Goal: Task Accomplishment & Management: Complete application form

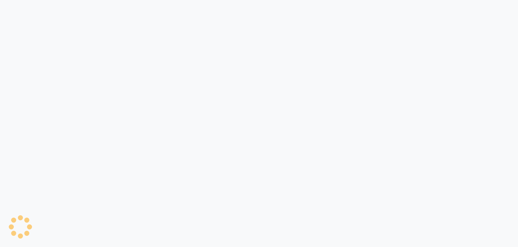
select select "6119"
select select "service"
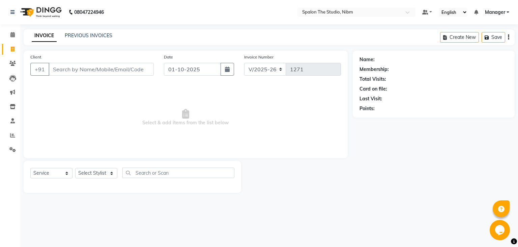
click at [91, 72] on input "Client" at bounding box center [101, 69] width 105 height 13
type input "9330739343"
drag, startPoint x: 97, startPoint y: 58, endPoint x: 135, endPoint y: 72, distance: 40.7
click at [135, 72] on div "Client [PHONE_NUMBER] Add Client" at bounding box center [92, 67] width 134 height 28
click at [135, 72] on span "Add Client" at bounding box center [136, 69] width 27 height 7
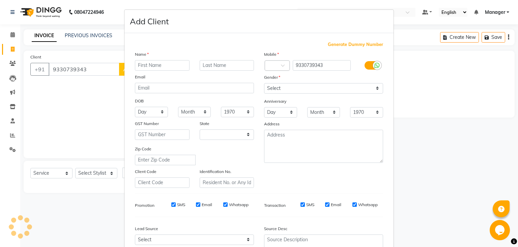
select select "22"
type input "SNEHA"
type input "GOSWAMI"
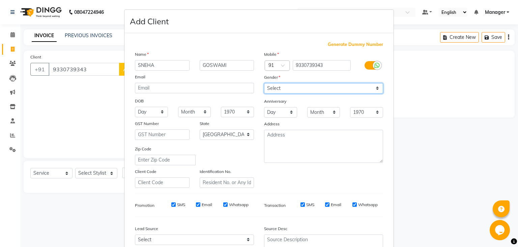
click at [264, 83] on select "Select [DEMOGRAPHIC_DATA] [DEMOGRAPHIC_DATA] Other Prefer Not To Say" at bounding box center [323, 88] width 119 height 10
select select "[DEMOGRAPHIC_DATA]"
click option "[DEMOGRAPHIC_DATA]" at bounding box center [0, 0] width 0 height 0
click at [514, 217] on ngb-modal-window "Add Client Generate Dummy Number Name [PERSON_NAME] Email DOB Day 01 02 03 04 0…" at bounding box center [259, 123] width 518 height 247
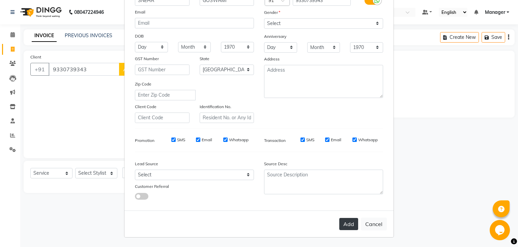
click at [349, 222] on button "Add" at bounding box center [348, 224] width 19 height 12
select select
select select "null"
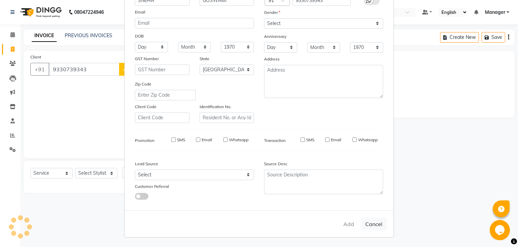
select select
checkbox input "false"
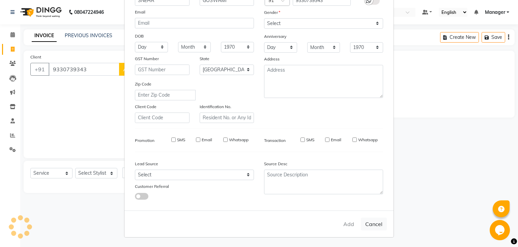
checkbox input "false"
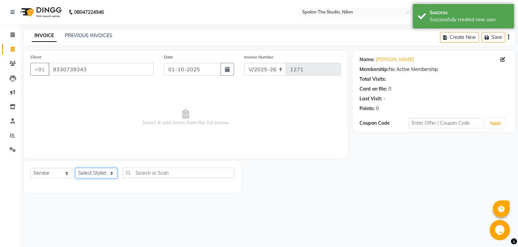
click at [75, 168] on select "Select Stylist AAYAT ARMAN [PERSON_NAME] [PERSON_NAME] Manager [PERSON_NAME] SU…" at bounding box center [96, 173] width 42 height 10
select select "44711"
click option "[PERSON_NAME]" at bounding box center [0, 0] width 0 height 0
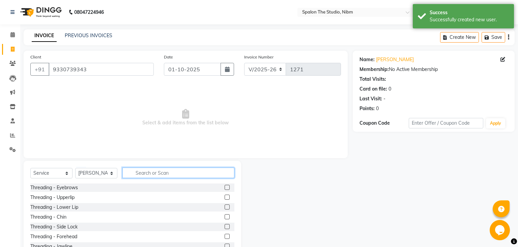
click at [155, 173] on input "text" at bounding box center [178, 172] width 112 height 10
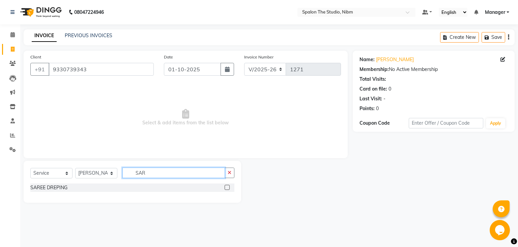
type input "SAR"
click at [228, 188] on label at bounding box center [227, 186] width 5 height 5
click at [228, 188] on input "checkbox" at bounding box center [227, 187] width 4 height 4
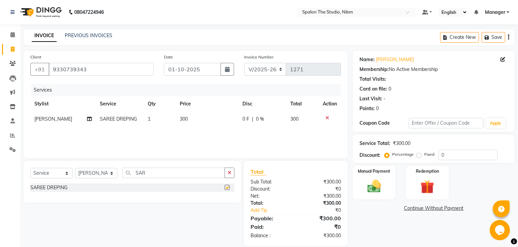
checkbox input "false"
click at [194, 119] on td "300" at bounding box center [207, 118] width 63 height 15
select select "44711"
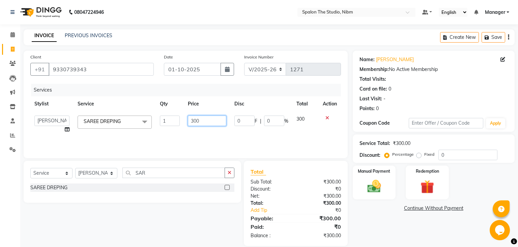
click at [207, 119] on input "300" at bounding box center [207, 120] width 38 height 10
type input "3"
type input "400"
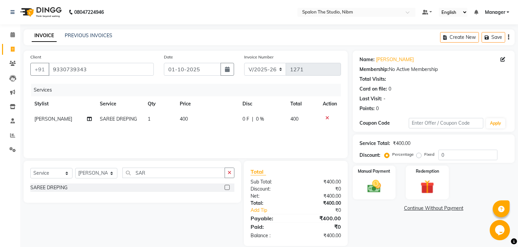
click at [210, 135] on div "Services Stylist Service Qty Price Disc Total Action [PERSON_NAME] SAREE DREPIN…" at bounding box center [185, 117] width 311 height 67
click at [75, 168] on select "Select Stylist AAYAT ARMAN [PERSON_NAME] [PERSON_NAME] Manager [PERSON_NAME] SU…" at bounding box center [96, 173] width 42 height 10
select select "62109"
click option "[PERSON_NAME]" at bounding box center [0, 0] width 0 height 0
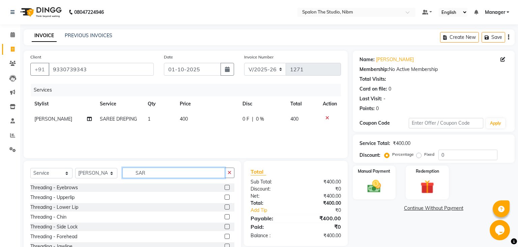
click at [162, 172] on input "SAR" at bounding box center [173, 172] width 103 height 10
type input "S"
type input "WASH"
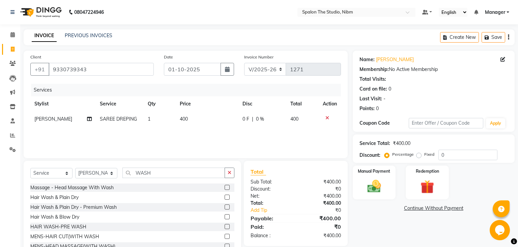
click at [225, 195] on div at bounding box center [227, 197] width 4 height 7
click at [227, 195] on label at bounding box center [227, 196] width 5 height 5
click at [227, 195] on input "checkbox" at bounding box center [227, 197] width 4 height 4
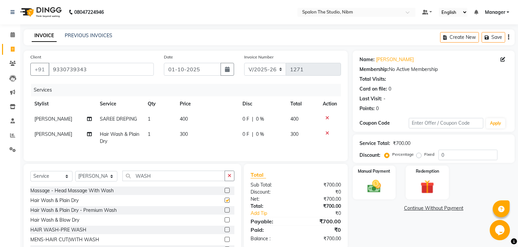
checkbox input "false"
click at [199, 136] on td "300" at bounding box center [207, 137] width 63 height 22
select select "62109"
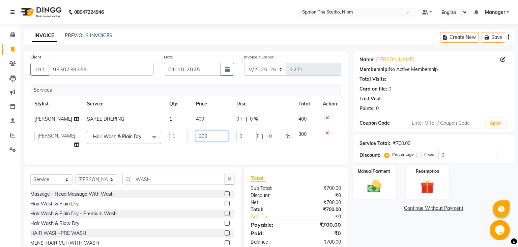
click at [211, 141] on input "300" at bounding box center [212, 136] width 33 height 10
type input "350"
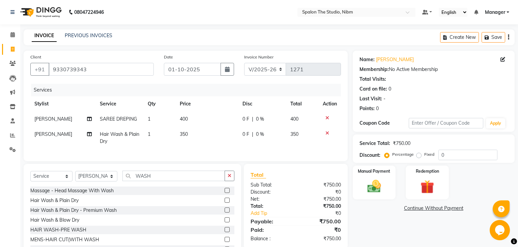
click at [254, 154] on div "Services Stylist Service Qty Price Disc Total Action [PERSON_NAME] SAREE DREPIN…" at bounding box center [185, 119] width 311 height 70
click at [376, 178] on img at bounding box center [374, 186] width 23 height 16
click at [424, 209] on span "UPI" at bounding box center [424, 208] width 10 height 8
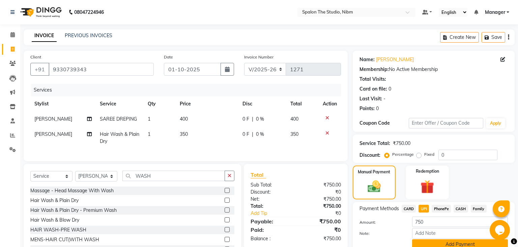
click at [447, 241] on button "Add Payment" at bounding box center [460, 244] width 96 height 10
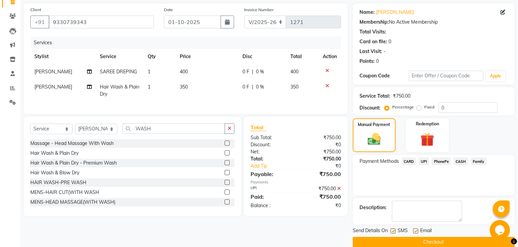
scroll to position [57, 0]
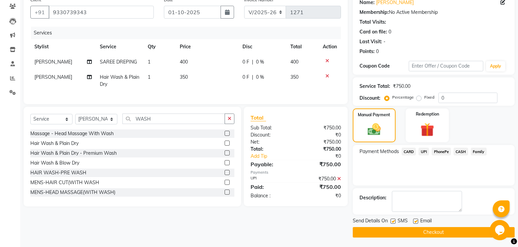
click at [399, 229] on button "Checkout" at bounding box center [434, 232] width 162 height 10
